Goal: Find specific page/section: Find specific page/section

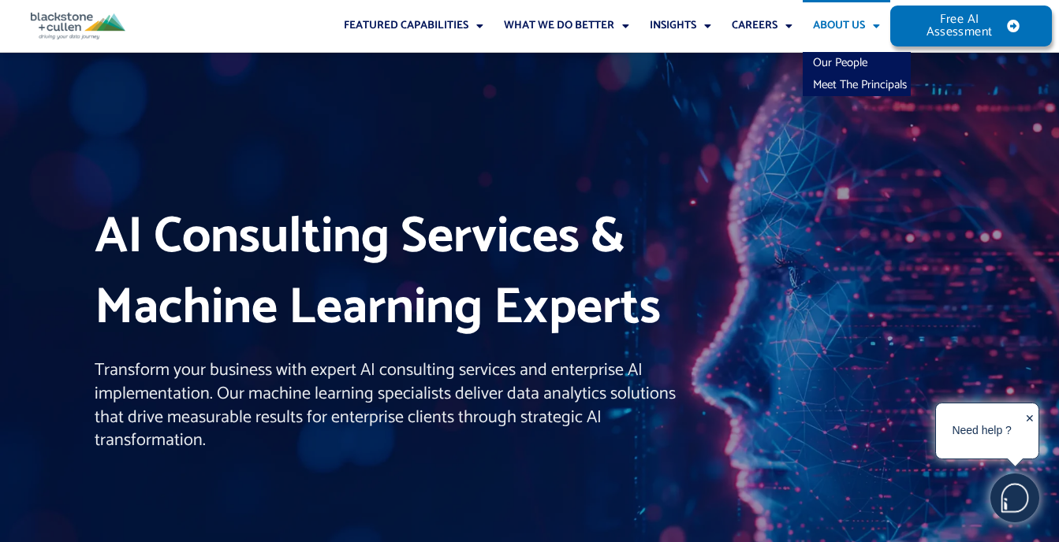
click at [827, 26] on link "About Us" at bounding box center [845, 26] width 87 height 52
click at [824, 21] on link "About Us" at bounding box center [845, 26] width 87 height 52
click at [825, 78] on link "Meet The Principals" at bounding box center [856, 85] width 108 height 22
